Goal: Information Seeking & Learning: Learn about a topic

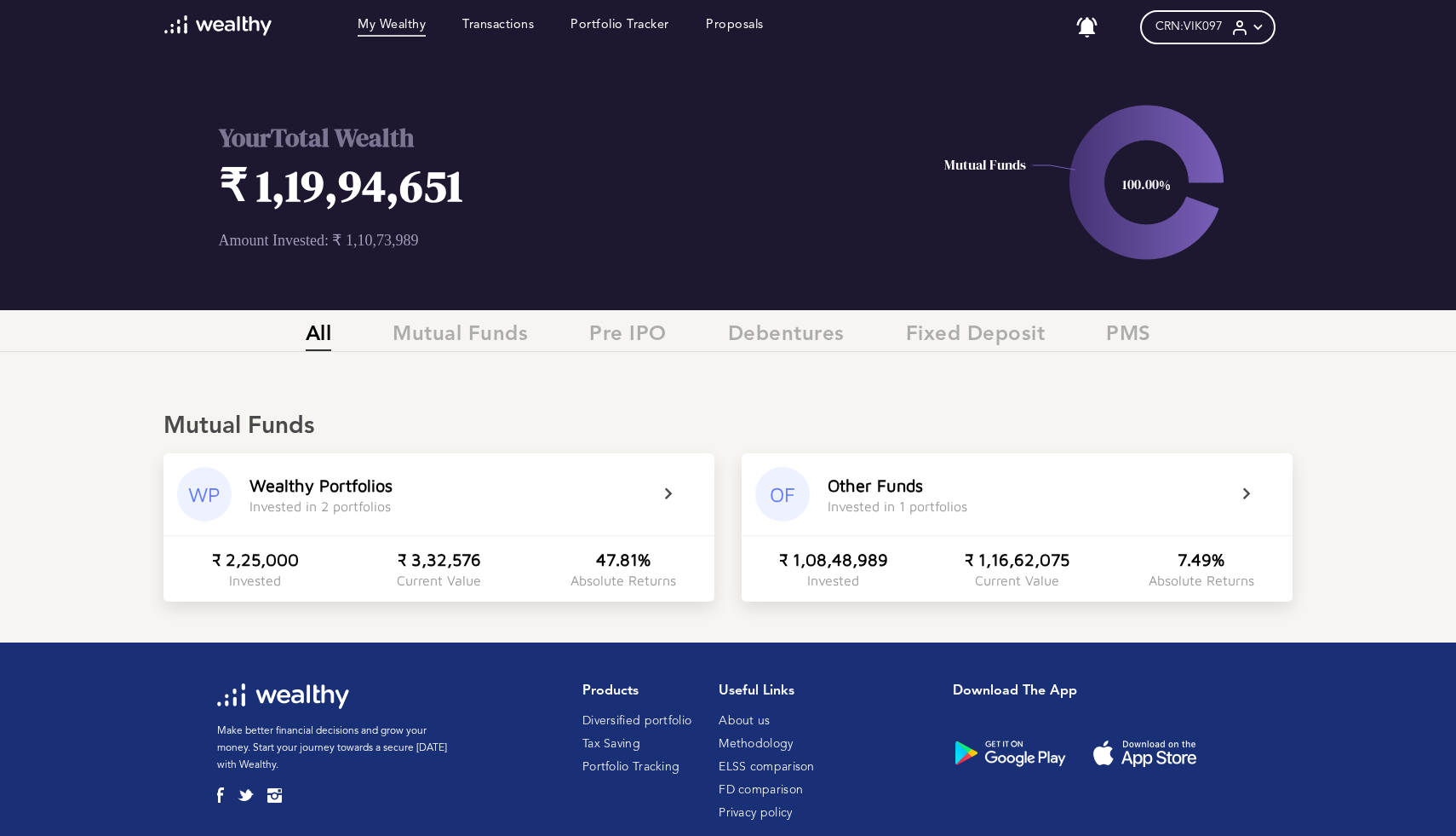
click at [349, 187] on h1 "₹ 1,19,94,651" at bounding box center [528, 185] width 619 height 61
click at [437, 191] on h1 "₹ 1,19,94,651" at bounding box center [528, 185] width 619 height 61
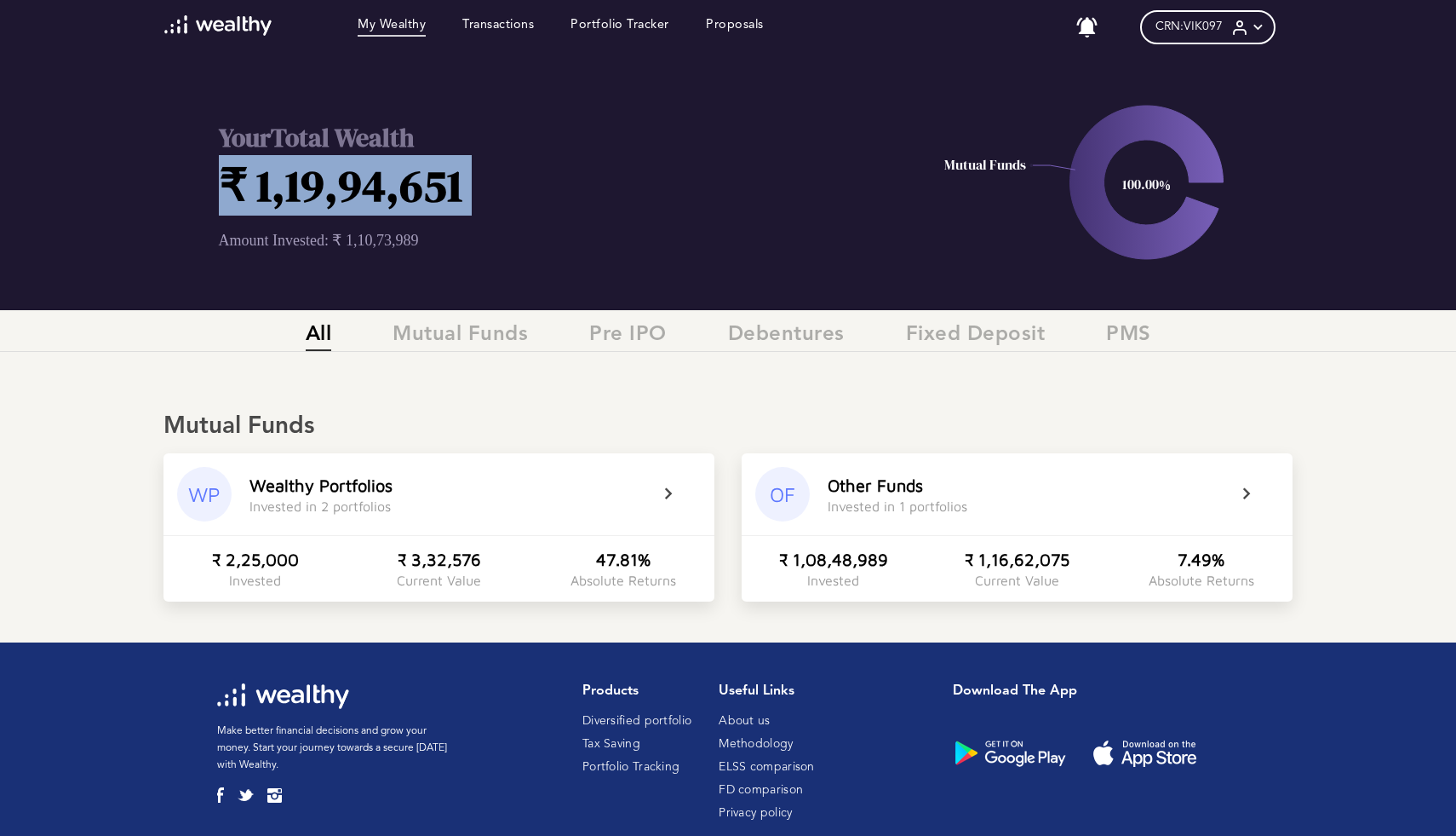
click at [437, 191] on h1 "₹ 1,19,94,651" at bounding box center [528, 185] width 619 height 61
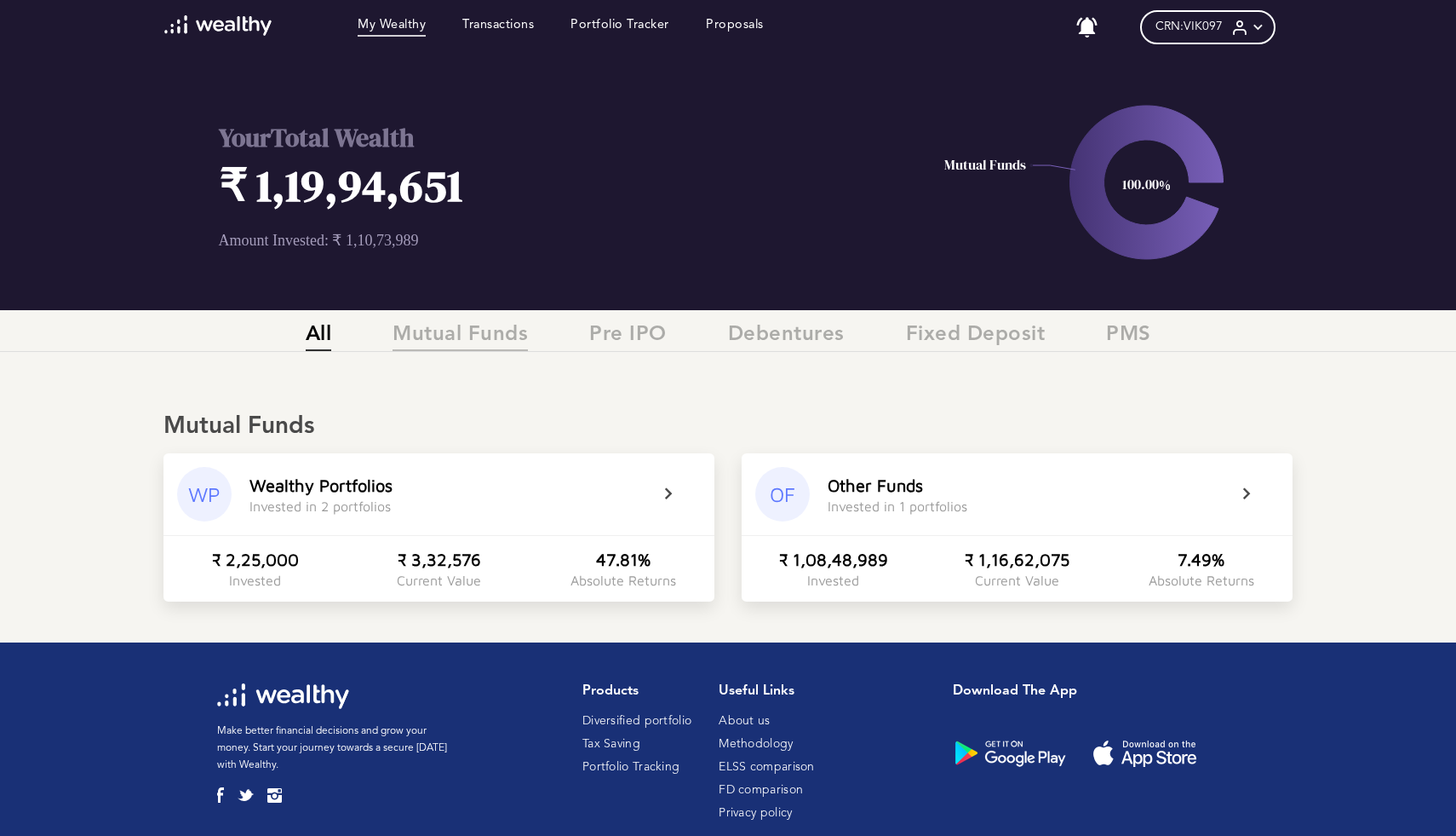
click at [445, 333] on span "Mutual Funds" at bounding box center [461, 337] width 135 height 28
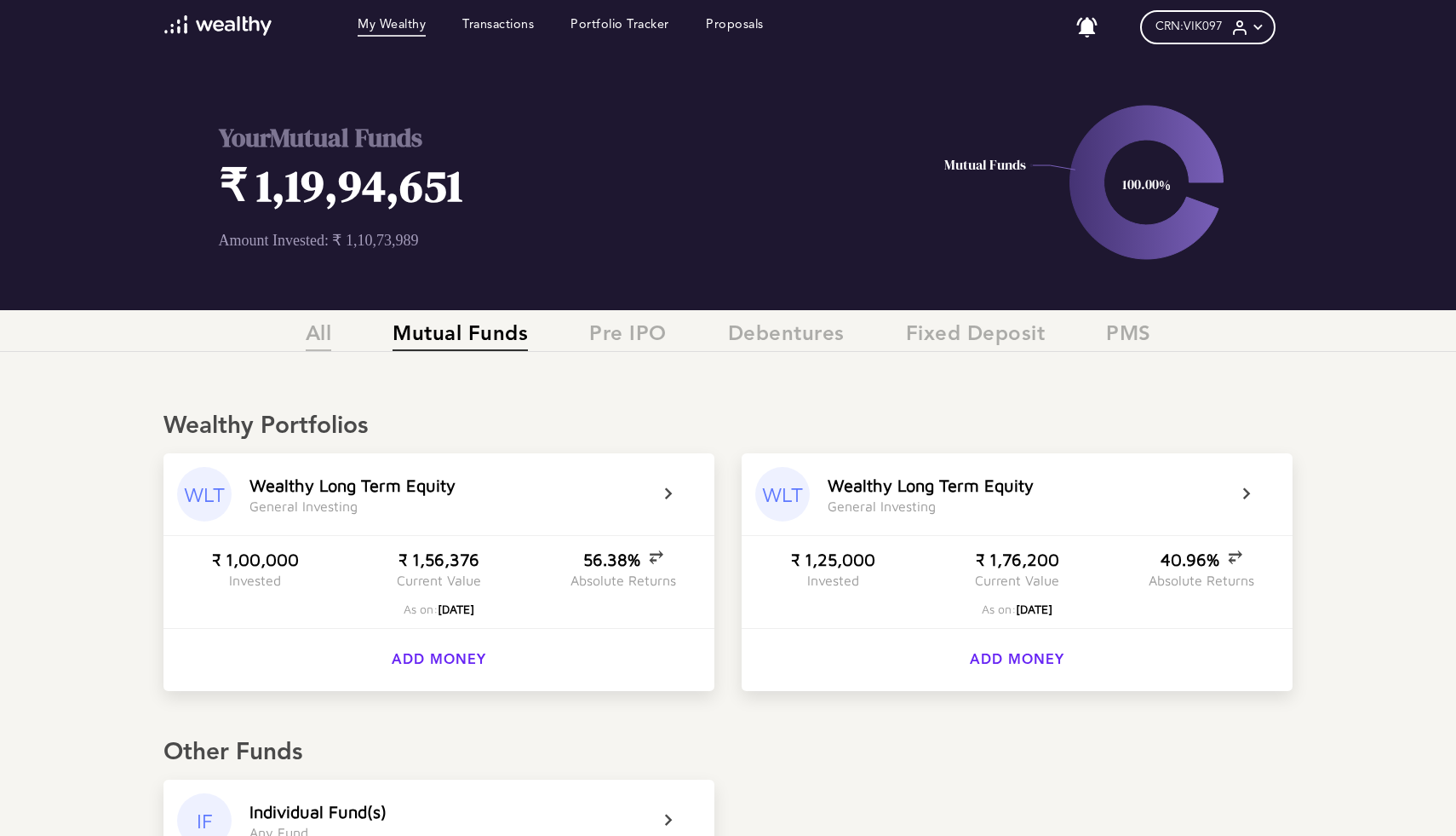
click at [318, 330] on span "All" at bounding box center [318, 337] width 26 height 28
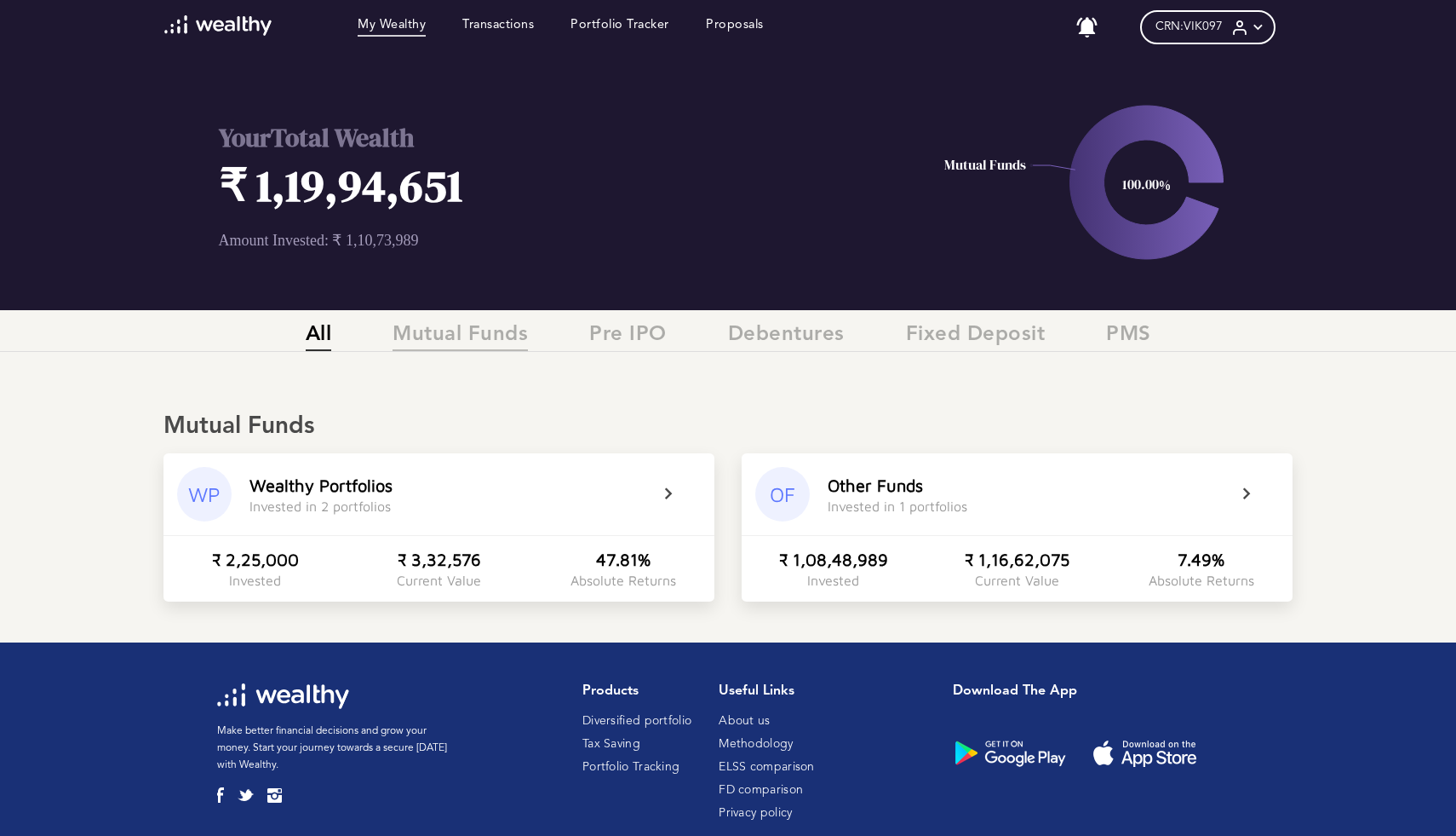
click at [449, 343] on span "Mutual Funds" at bounding box center [461, 337] width 135 height 28
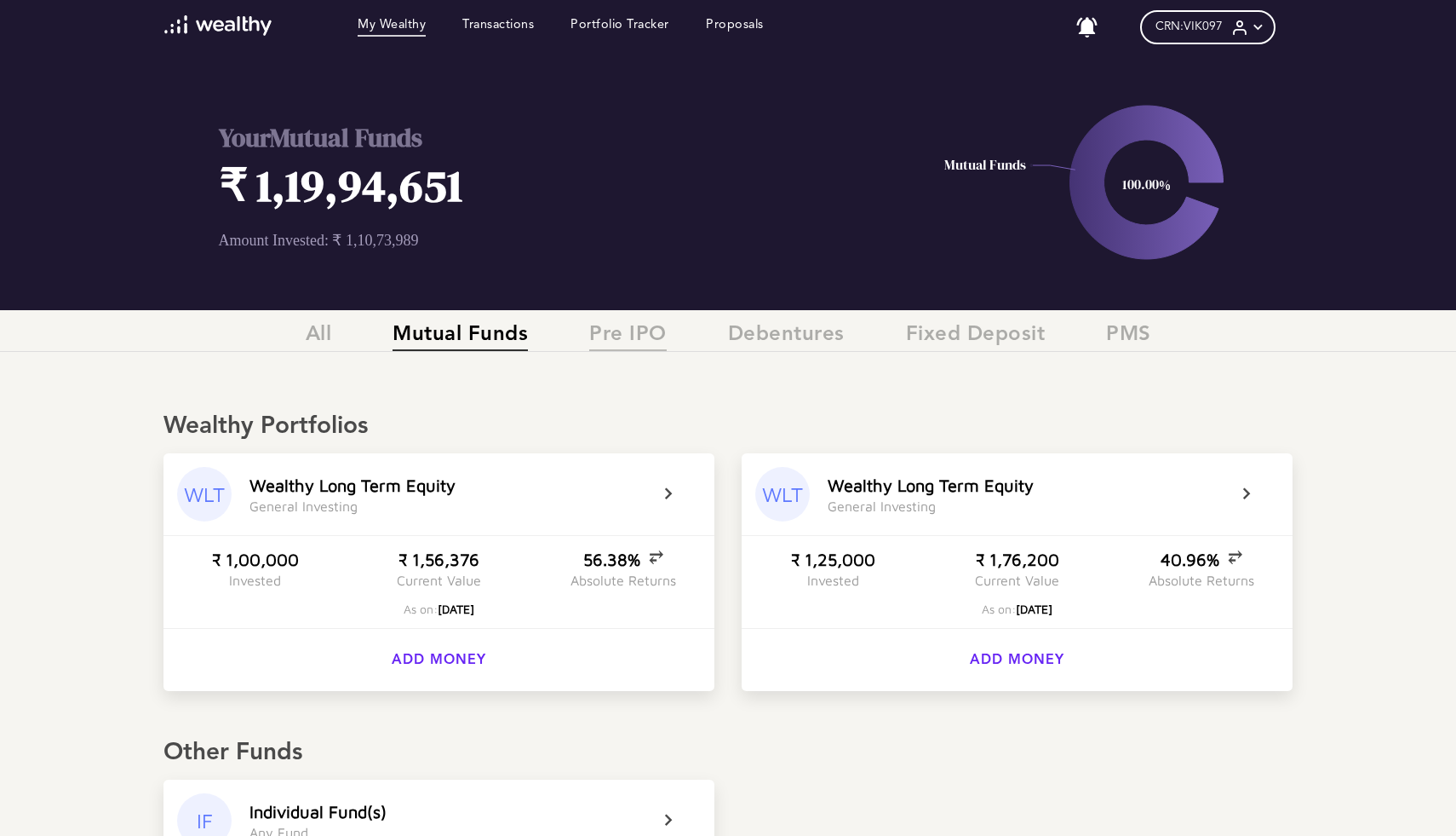
click at [658, 328] on span "Pre IPO" at bounding box center [628, 337] width 77 height 28
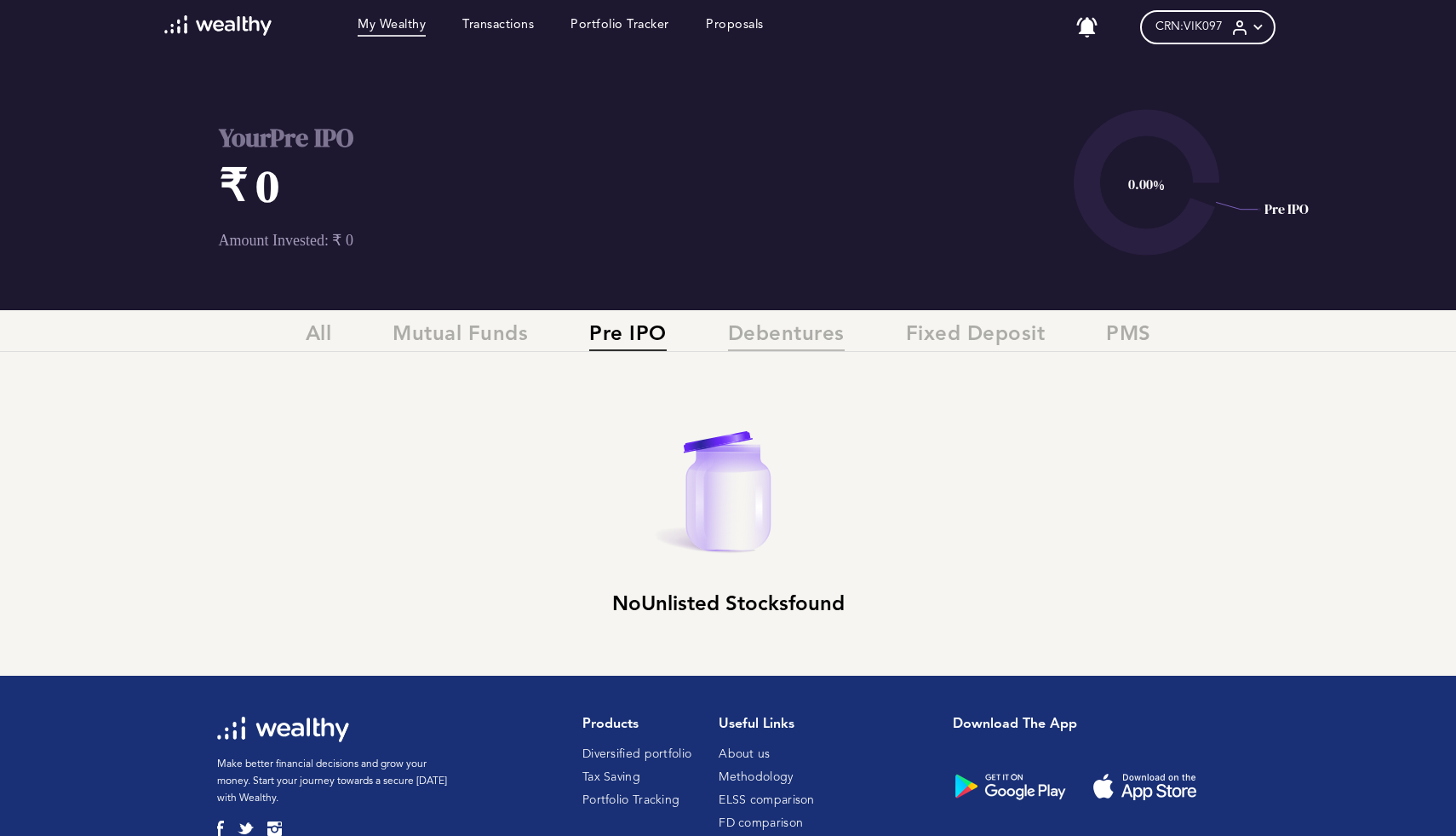
click at [790, 341] on span "Debentures" at bounding box center [787, 337] width 117 height 28
click at [952, 340] on span "Fixed Deposit" at bounding box center [976, 337] width 139 height 28
click at [1131, 333] on span "PMS" at bounding box center [1128, 337] width 45 height 28
click at [763, 334] on span "Debentures" at bounding box center [787, 337] width 117 height 28
click at [601, 329] on span "Pre IPO" at bounding box center [628, 337] width 77 height 28
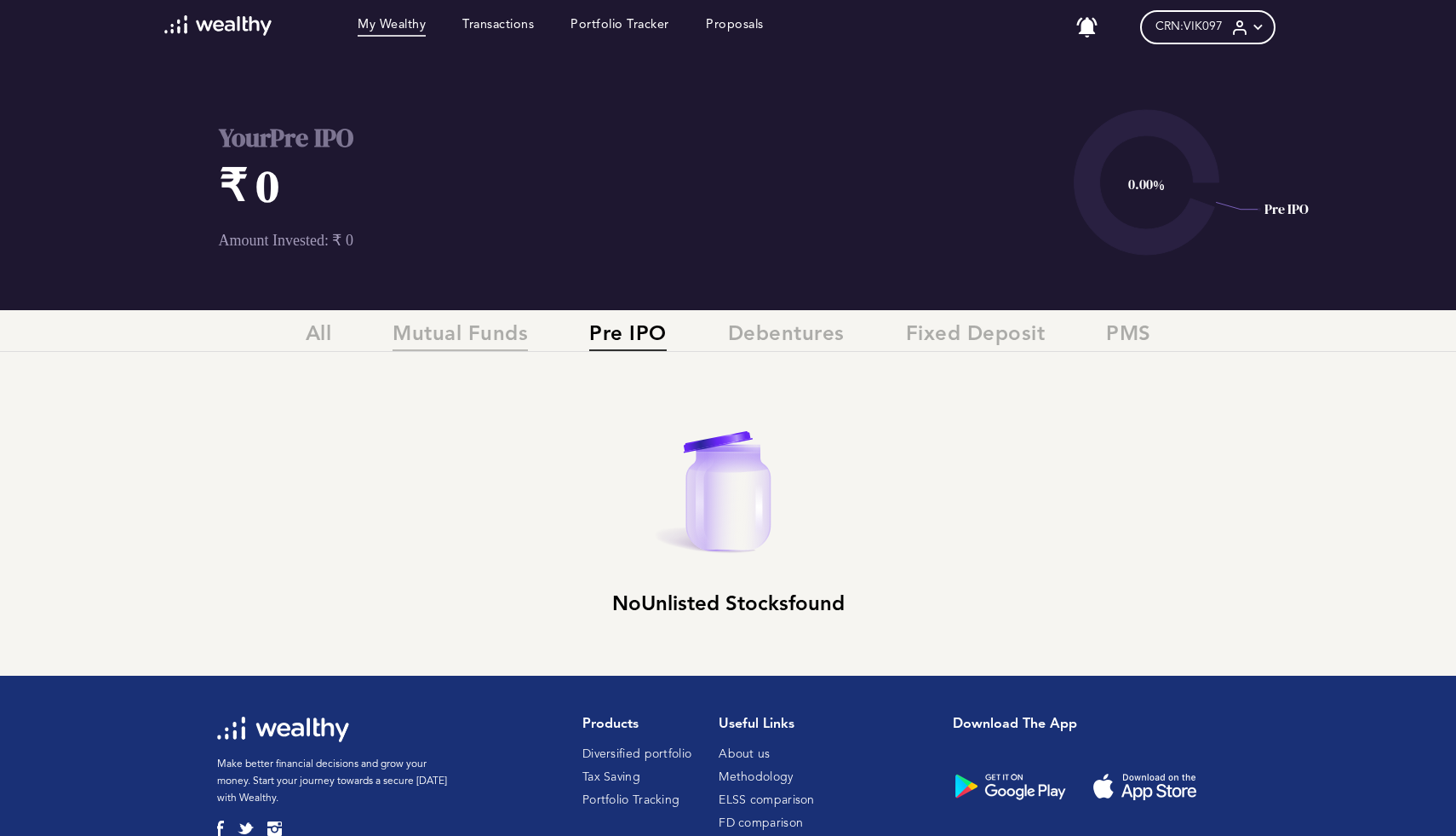
click at [470, 345] on span "Mutual Funds" at bounding box center [461, 337] width 135 height 28
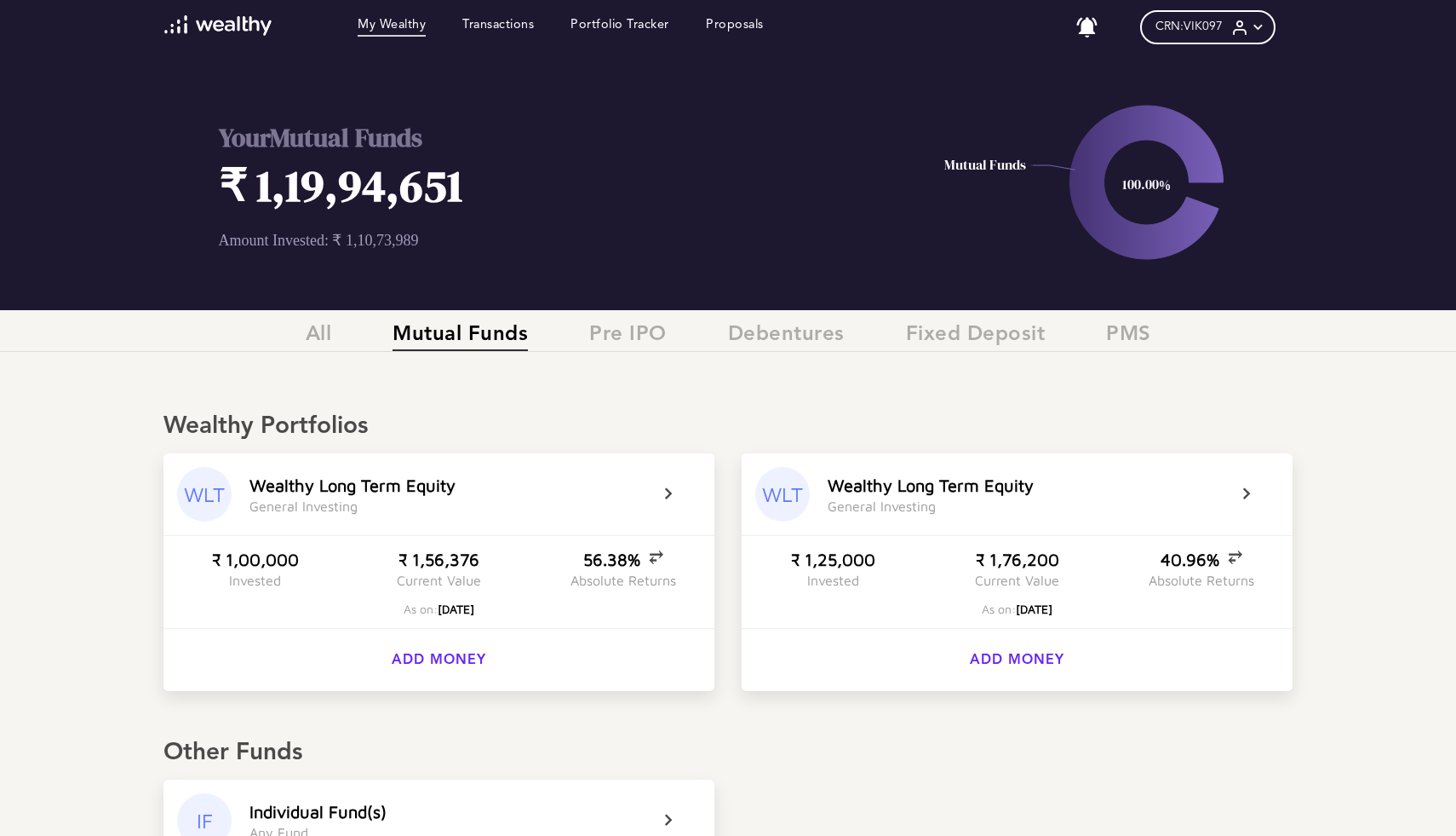
click at [329, 314] on div "All Mutual Funds Pre IPO Debentures Fixed Deposit PMS" at bounding box center [728, 337] width 1456 height 54
click at [329, 326] on span "All" at bounding box center [318, 337] width 26 height 28
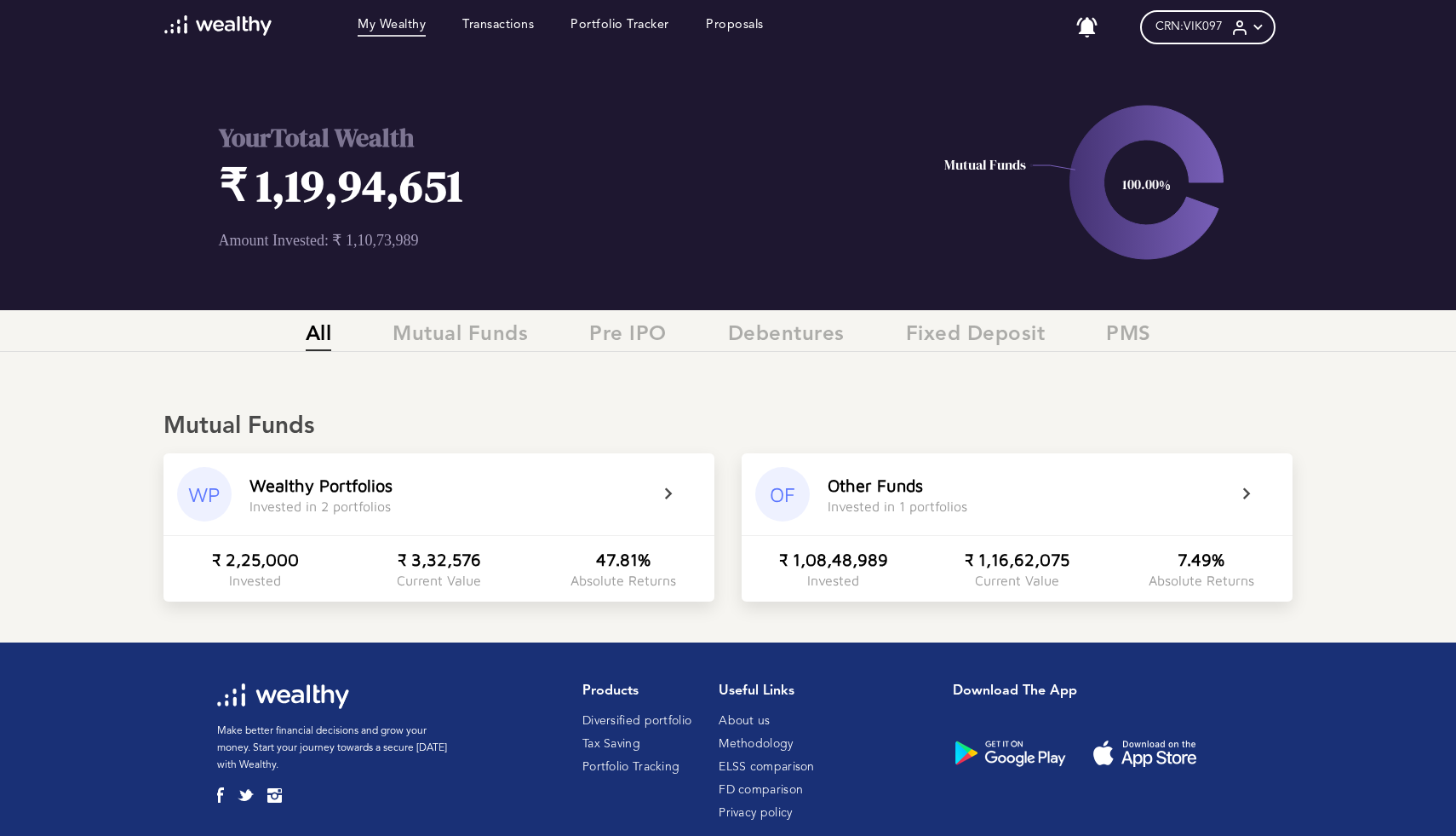
click at [1267, 32] on icon at bounding box center [1258, 27] width 17 height 17
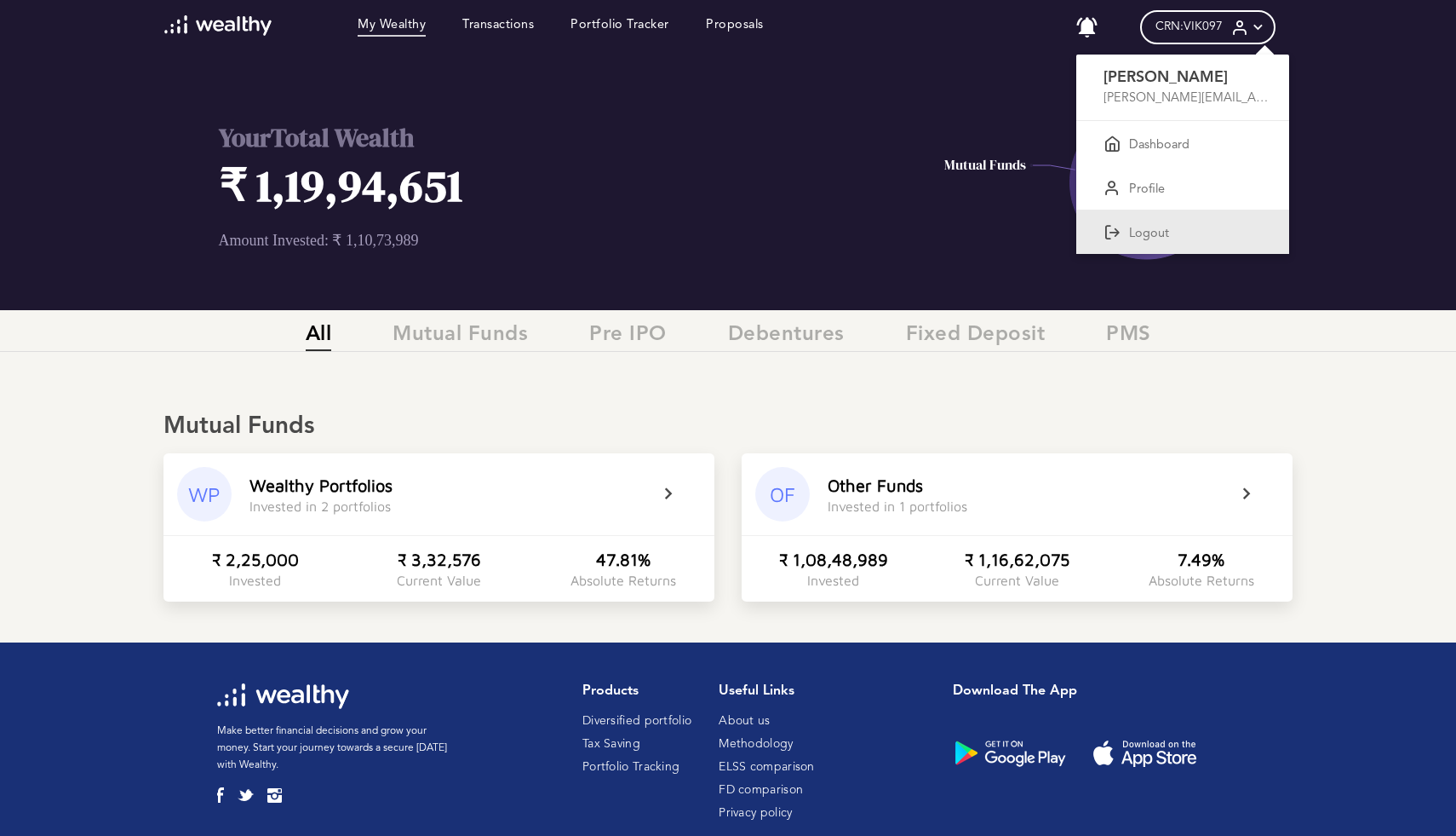
click at [1115, 227] on icon at bounding box center [1113, 232] width 17 height 17
